Goal: Transaction & Acquisition: Download file/media

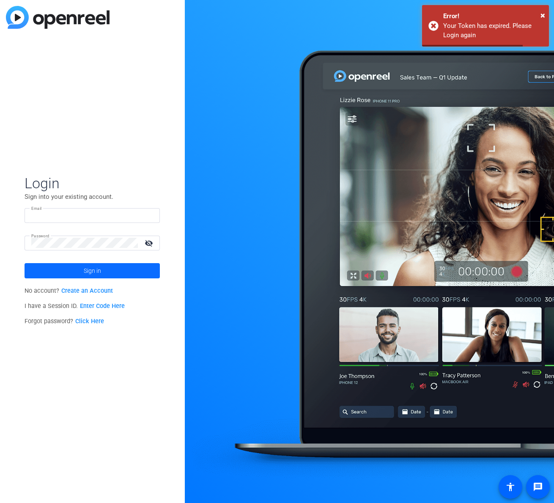
type input "[PERSON_NAME][EMAIL_ADDRESS][PERSON_NAME][DOMAIN_NAME]"
click at [71, 272] on span at bounding box center [92, 270] width 135 height 20
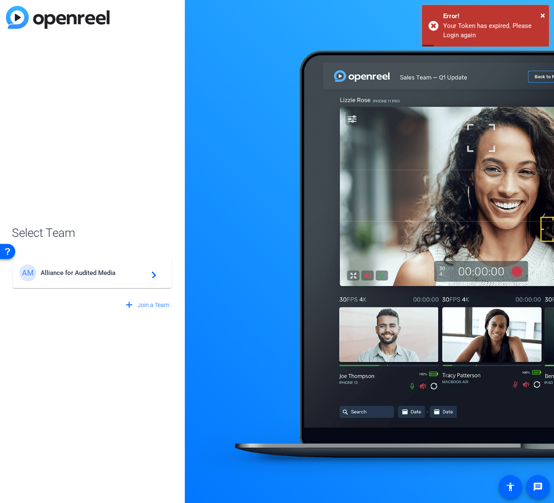
click at [82, 275] on span "Alliance for Audited Media" at bounding box center [94, 273] width 106 height 8
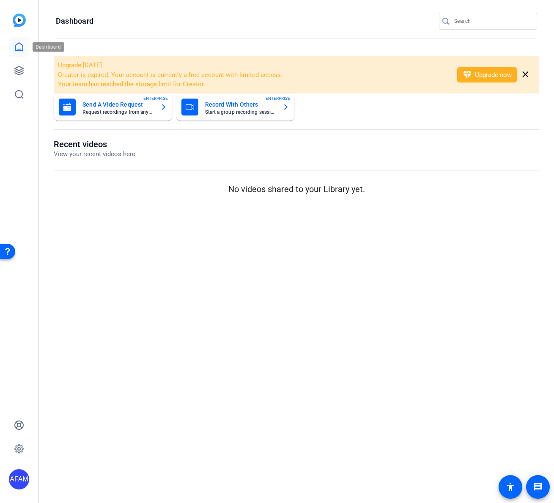
click at [17, 49] on icon at bounding box center [19, 47] width 8 height 8
click at [19, 66] on icon at bounding box center [19, 70] width 8 height 8
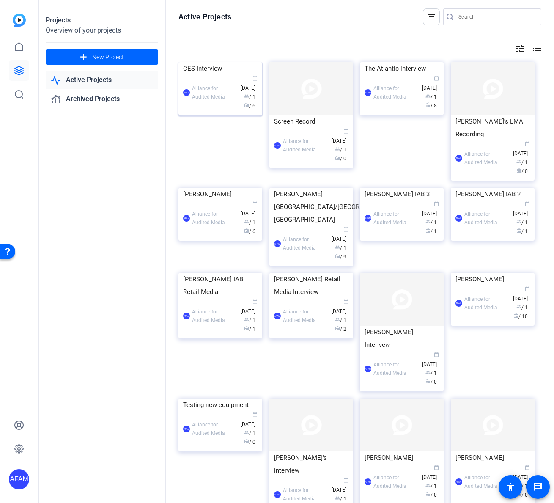
click at [215, 75] on div "CES Interview" at bounding box center [220, 68] width 74 height 13
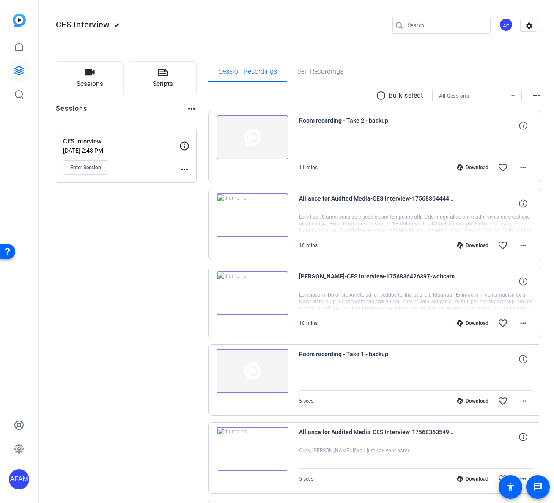
click at [473, 168] on div "Download" at bounding box center [472, 167] width 40 height 7
